Goal: Transaction & Acquisition: Purchase product/service

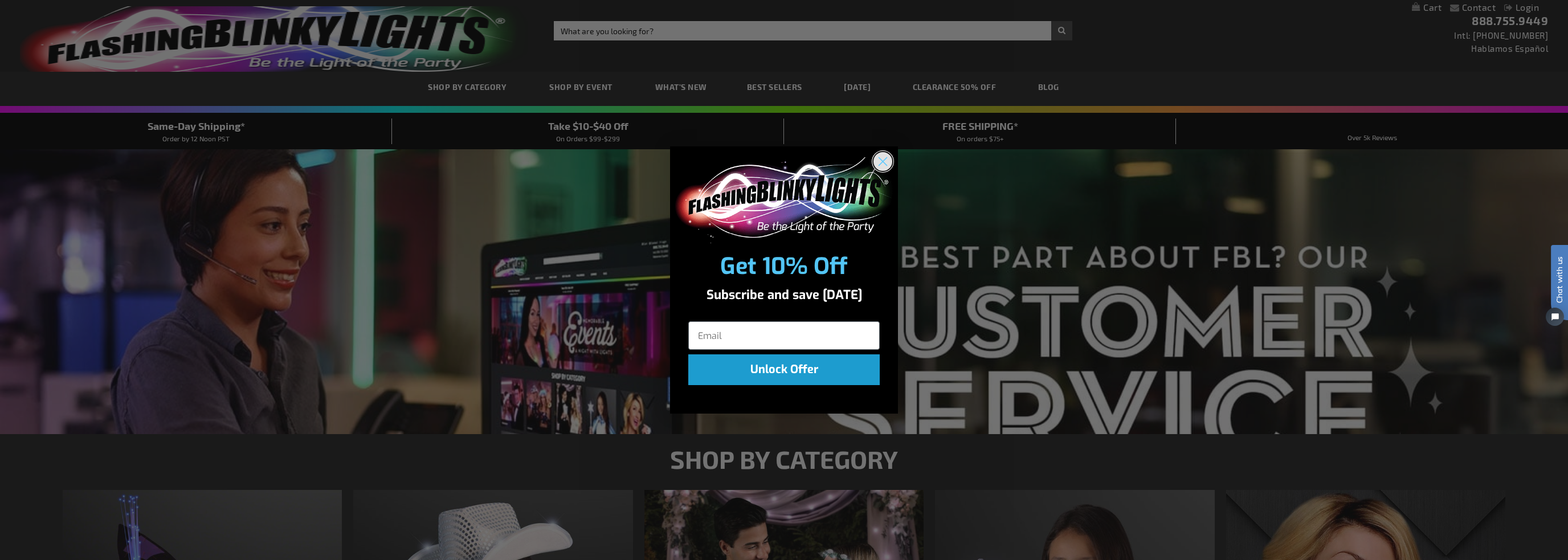
click at [884, 160] on icon "Close dialog" at bounding box center [883, 161] width 8 height 8
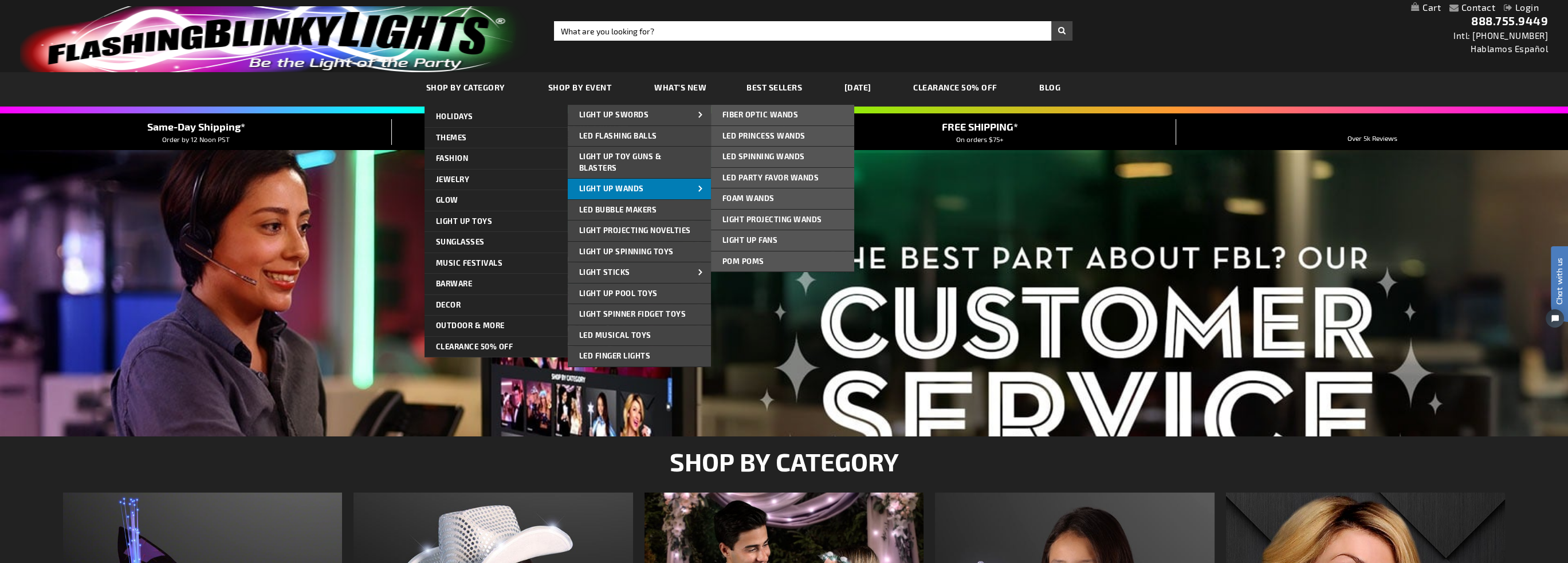
click at [619, 189] on span "Light Up Wands" at bounding box center [612, 188] width 65 height 9
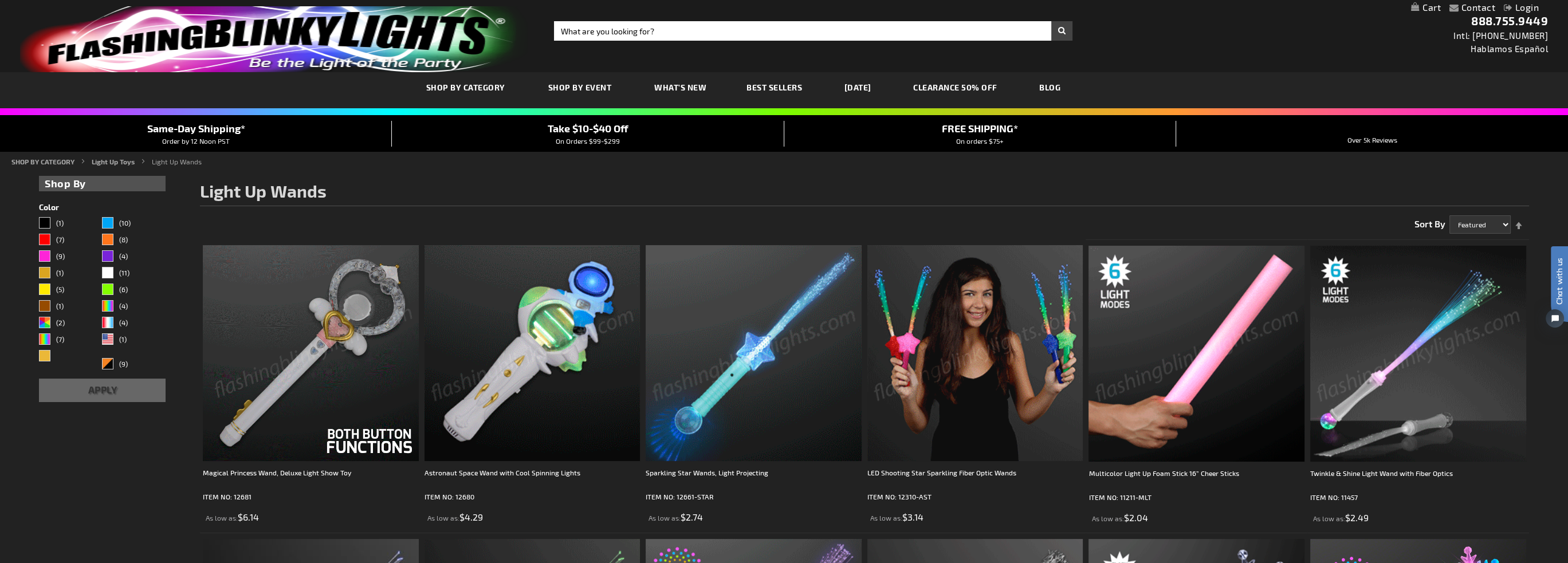
click at [979, 91] on link "CLEARANCE 50% OFF" at bounding box center [955, 87] width 101 height 39
